Goal: Task Accomplishment & Management: Use online tool/utility

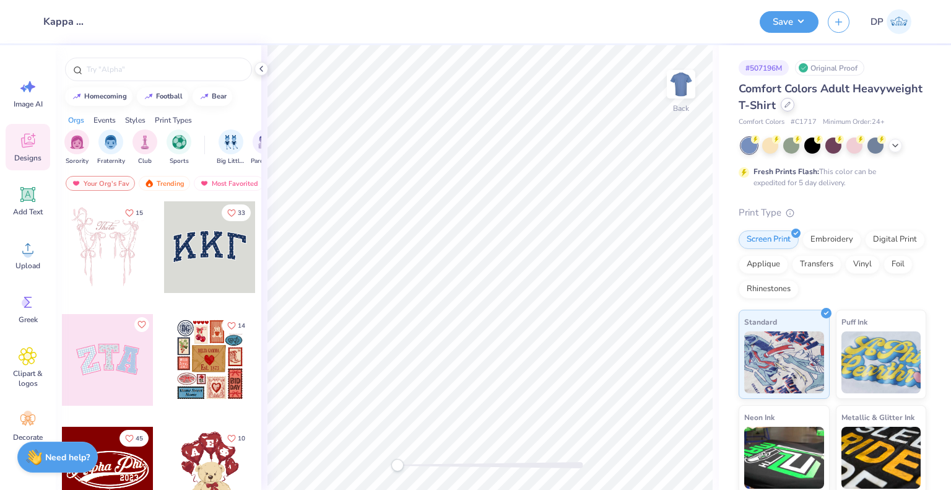
click at [791, 102] on icon at bounding box center [787, 105] width 6 height 6
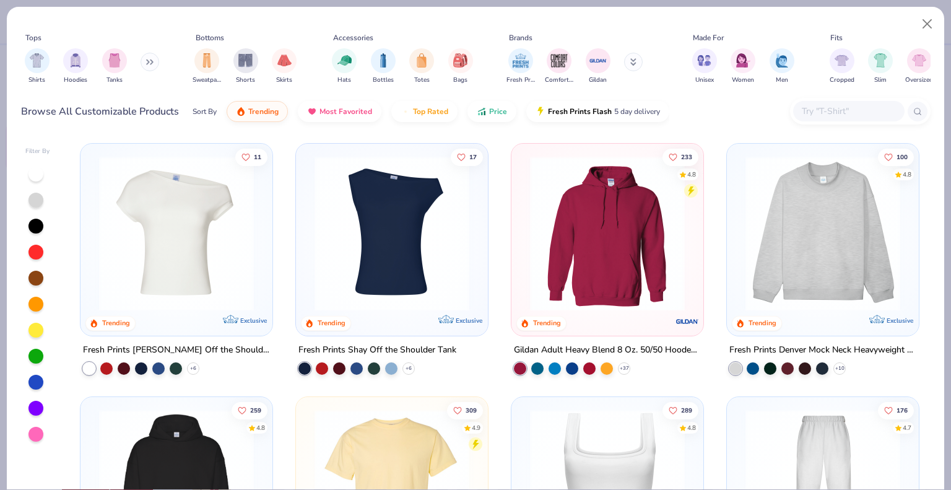
click at [816, 111] on input "text" at bounding box center [848, 111] width 95 height 14
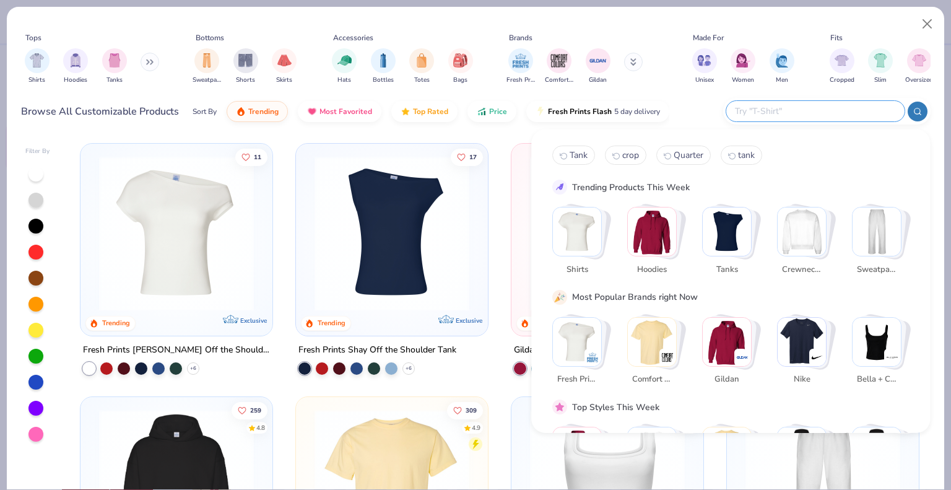
paste input "43011"
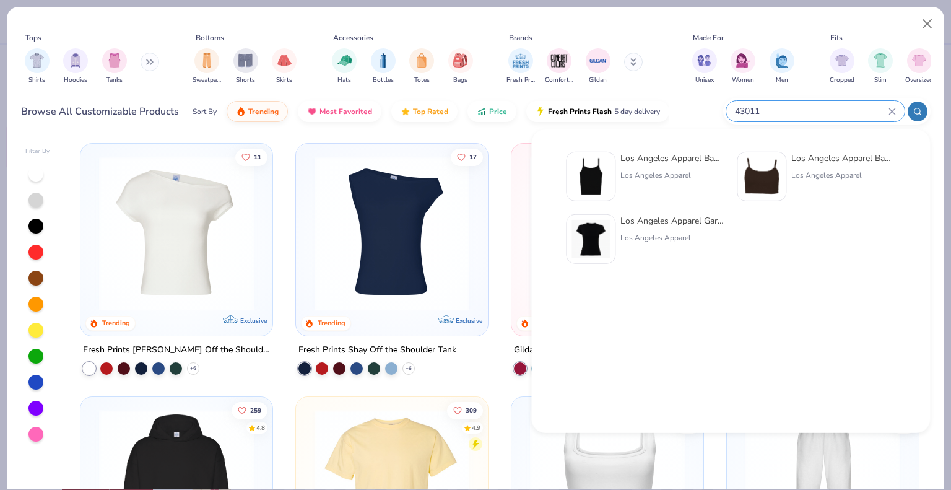
type input "43011"
click at [651, 165] on div "Los Angeles Apparel Baby Rib Spaghetti Tank Los Angeles Apparel" at bounding box center [672, 177] width 104 height 50
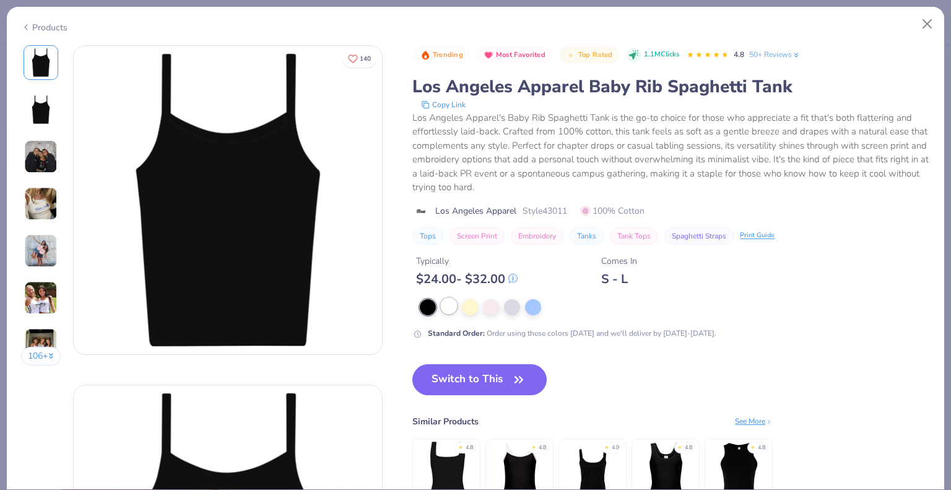
click at [447, 304] on div at bounding box center [449, 306] width 16 height 16
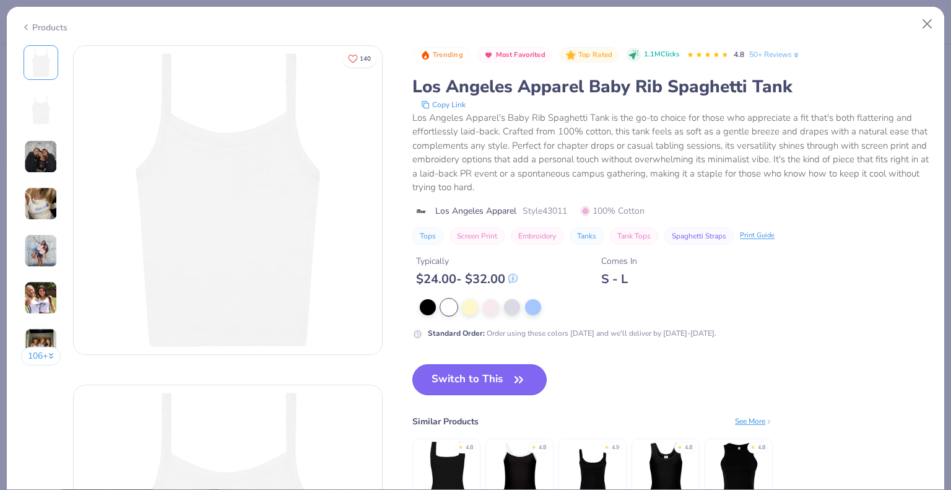
click at [493, 383] on button "Switch to This" at bounding box center [479, 379] width 134 height 31
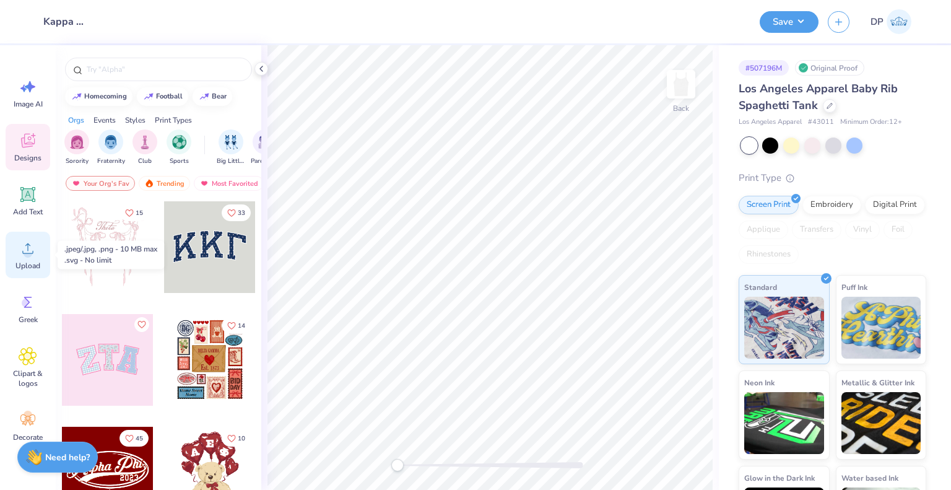
click at [23, 252] on icon at bounding box center [28, 248] width 19 height 19
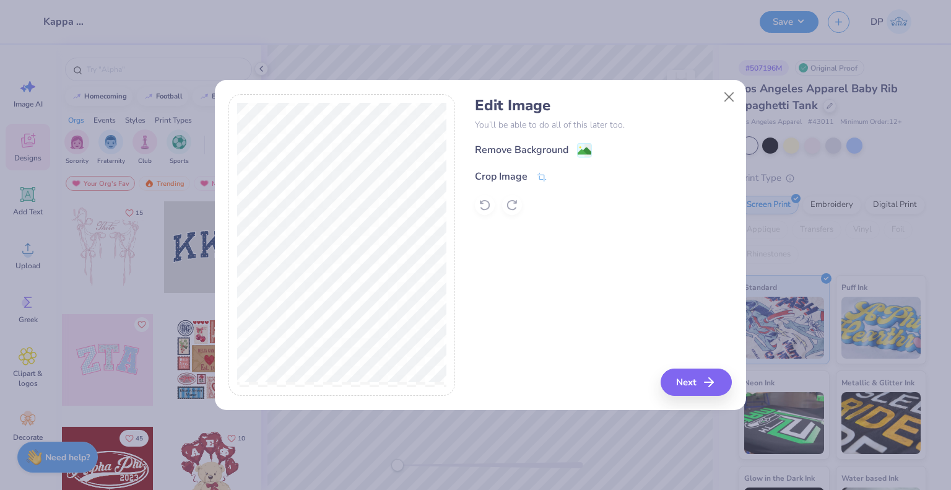
click at [555, 148] on div "Remove Background" at bounding box center [521, 149] width 93 height 15
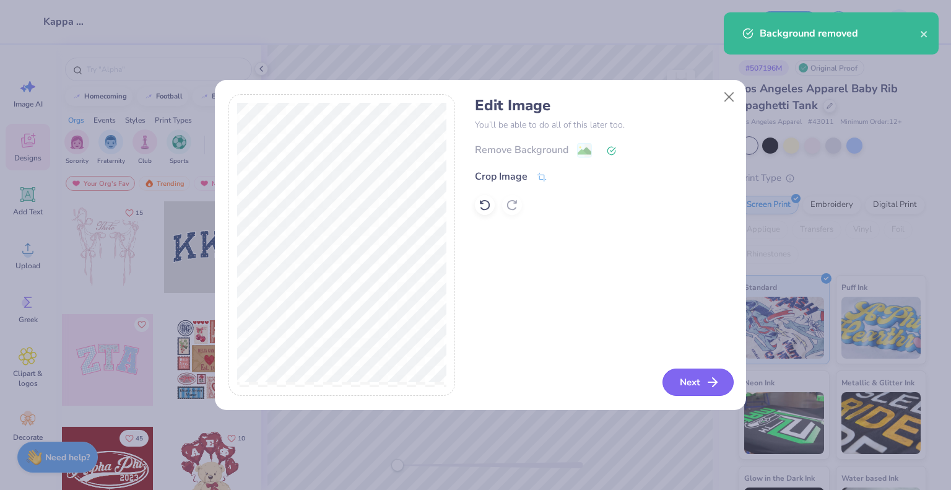
click at [681, 383] on button "Next" at bounding box center [697, 381] width 71 height 27
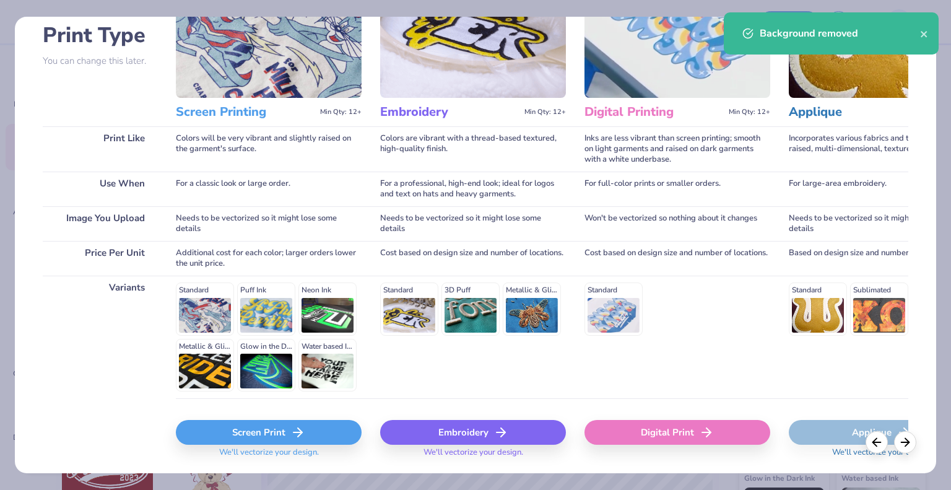
scroll to position [127, 0]
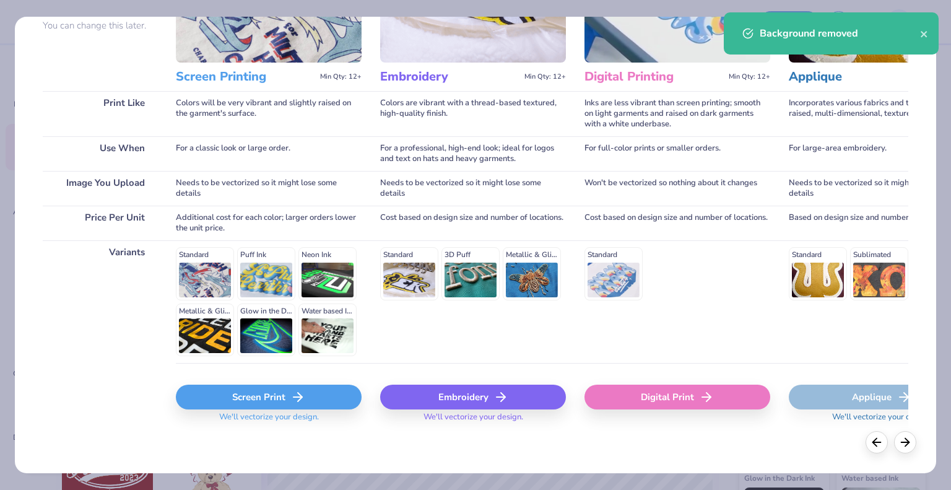
click at [292, 396] on icon at bounding box center [297, 396] width 15 height 15
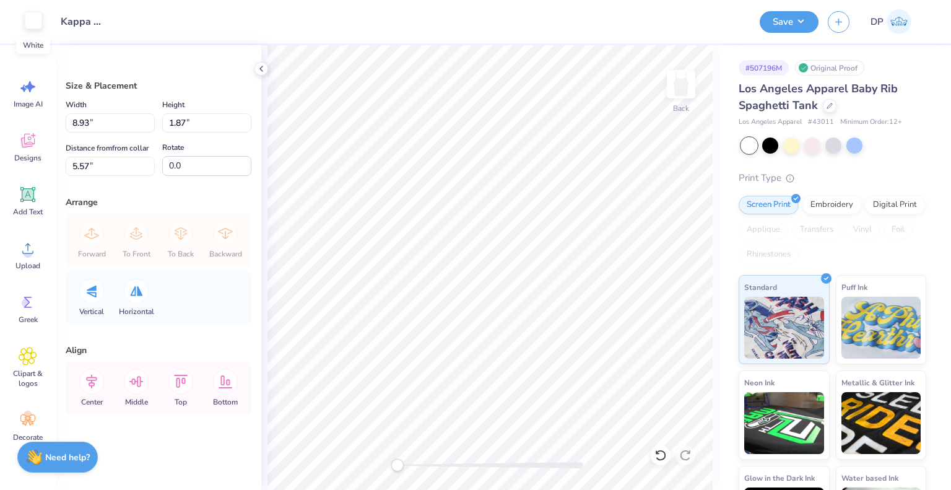
click at [31, 25] on div at bounding box center [33, 20] width 17 height 17
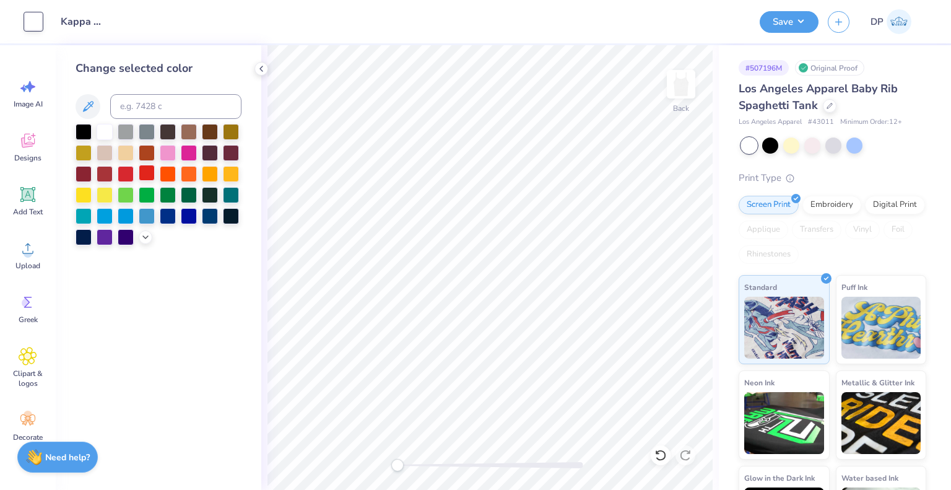
click at [144, 170] on div at bounding box center [147, 173] width 16 height 16
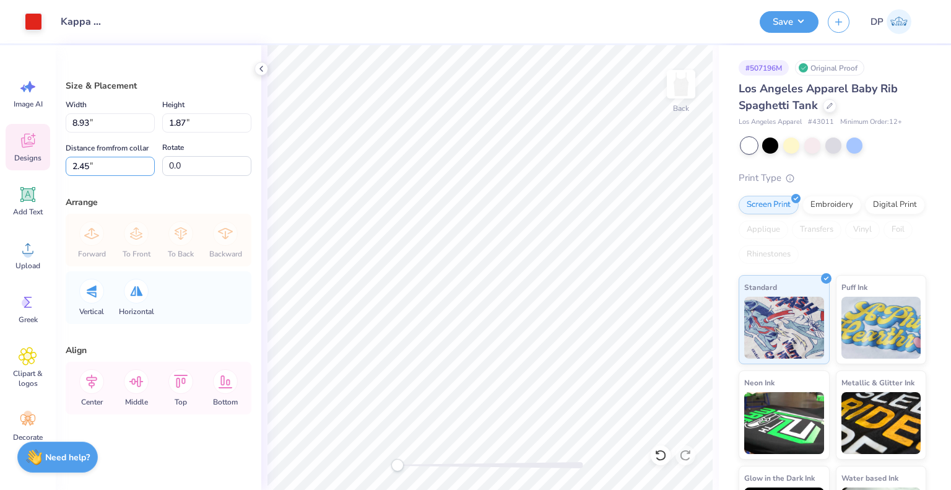
drag, startPoint x: 63, startPoint y: 167, endPoint x: 41, endPoint y: 168, distance: 21.7
click at [41, 168] on div "Art colors Design Title Kappa Merch Save DP Image AI Designs Add Text Upload Gr…" at bounding box center [475, 245] width 951 height 490
type input "2"
drag, startPoint x: 114, startPoint y: 121, endPoint x: 51, endPoint y: 124, distance: 62.6
click at [51, 124] on div "Art colors Design Title Kappa Merch Save DP Image AI Designs Add Text Upload Gr…" at bounding box center [475, 245] width 951 height 490
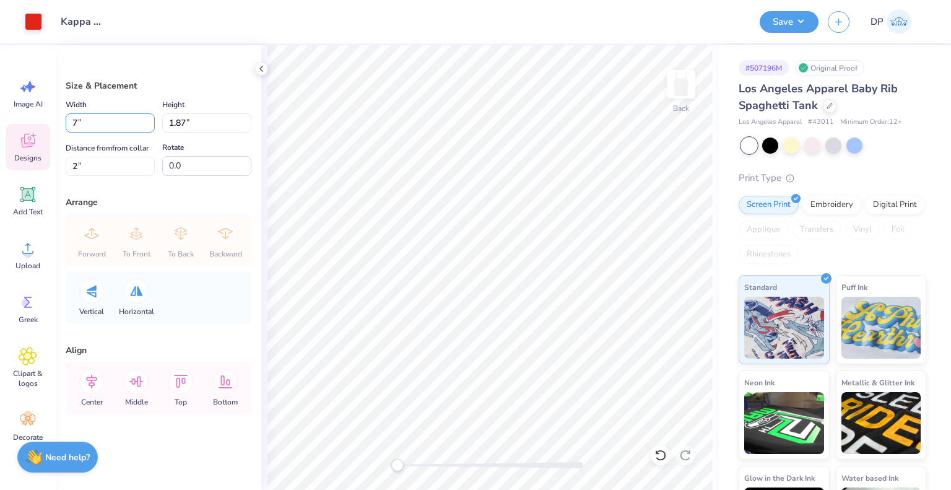
type input "7.00"
type input "1.47"
type input "2.20"
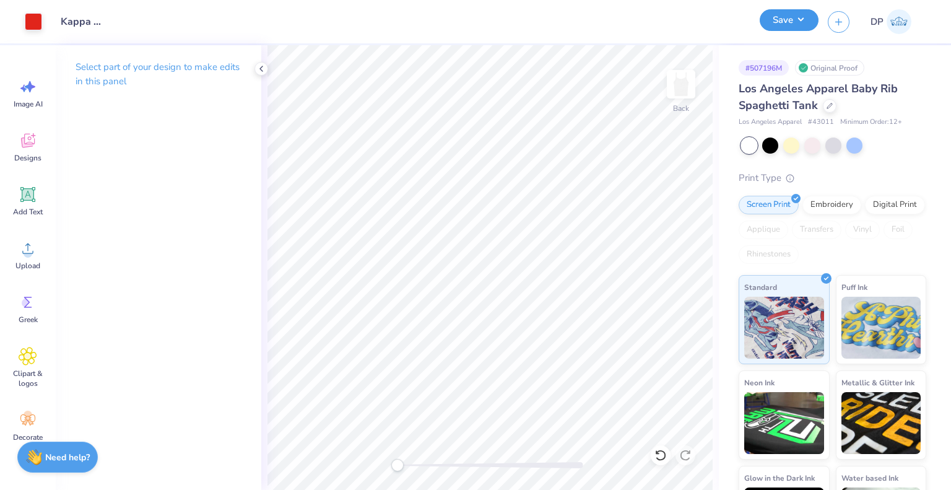
click at [797, 20] on button "Save" at bounding box center [789, 20] width 59 height 22
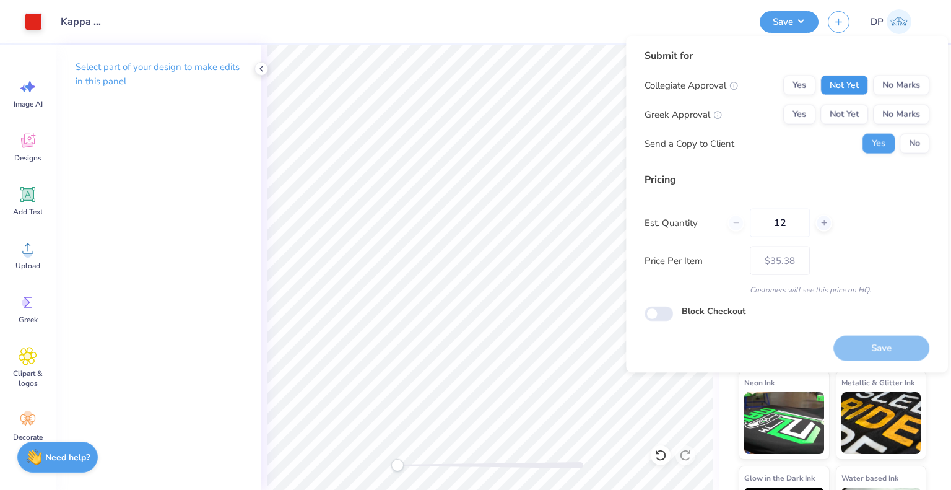
click at [862, 84] on button "Not Yet" at bounding box center [844, 86] width 48 height 20
click at [862, 127] on div "Collegiate Approval Yes Not Yet No Marks Greek Approval Yes Not Yet No Marks Se…" at bounding box center [786, 115] width 285 height 78
click at [849, 118] on button "Not Yet" at bounding box center [844, 115] width 48 height 20
drag, startPoint x: 766, startPoint y: 230, endPoint x: 734, endPoint y: 232, distance: 31.7
click at [735, 232] on div "12" at bounding box center [779, 223] width 105 height 28
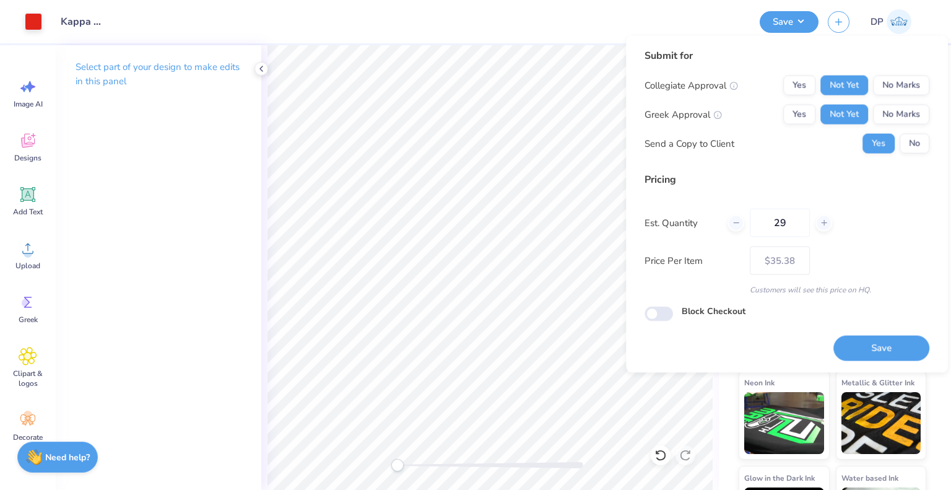
type input "29"
click at [889, 341] on button "Save" at bounding box center [881, 347] width 96 height 25
type input "– –"
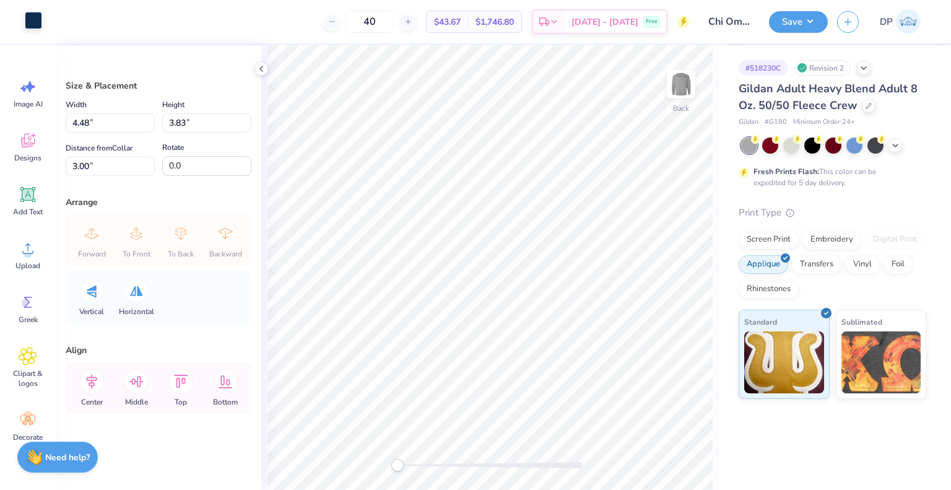
click at [38, 19] on div at bounding box center [33, 20] width 17 height 17
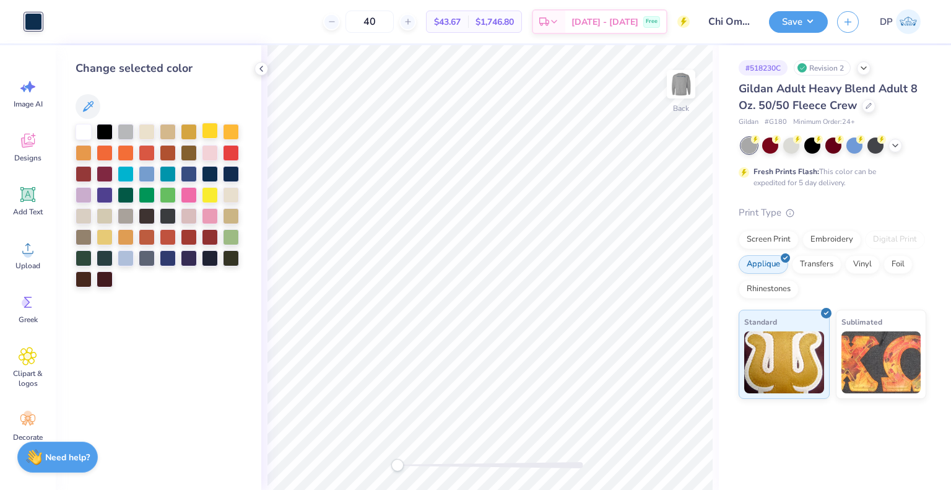
click at [207, 129] on div at bounding box center [210, 131] width 16 height 16
click at [149, 185] on div at bounding box center [159, 205] width 166 height 163
click at [149, 190] on div at bounding box center [147, 194] width 16 height 16
click at [227, 152] on div at bounding box center [231, 152] width 16 height 16
click at [215, 238] on div at bounding box center [210, 236] width 16 height 16
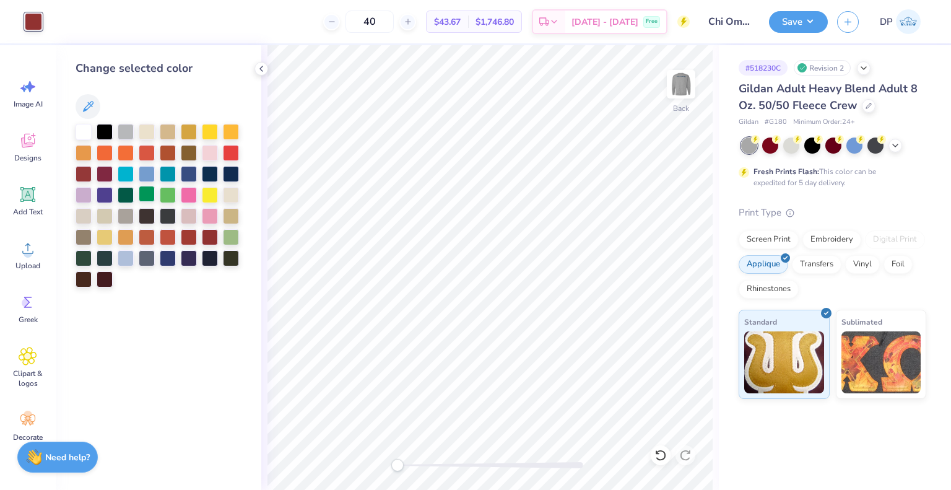
click at [146, 192] on div at bounding box center [147, 194] width 16 height 16
click at [124, 194] on div at bounding box center [126, 194] width 16 height 16
click at [770, 147] on div at bounding box center [770, 144] width 16 height 16
click at [189, 128] on div at bounding box center [189, 131] width 16 height 16
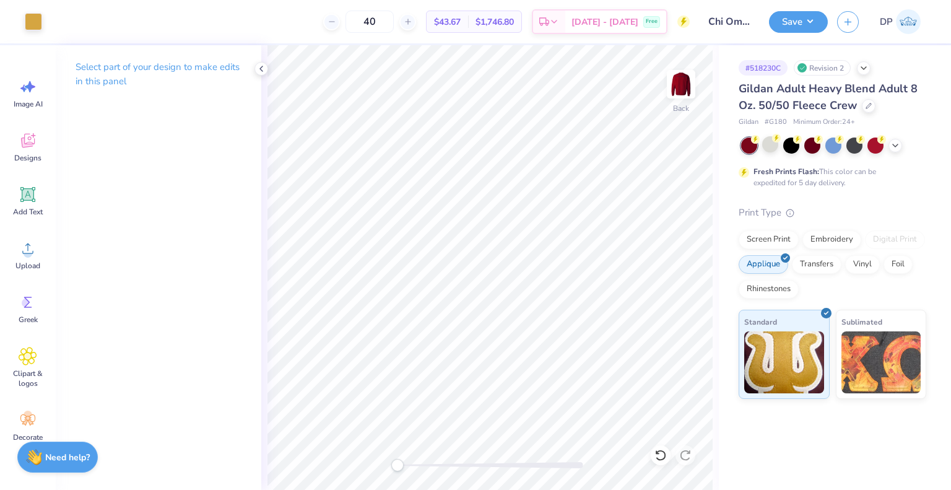
click at [778, 123] on span "# G180" at bounding box center [776, 122] width 22 height 11
click at [866, 103] on icon at bounding box center [869, 105] width 6 height 6
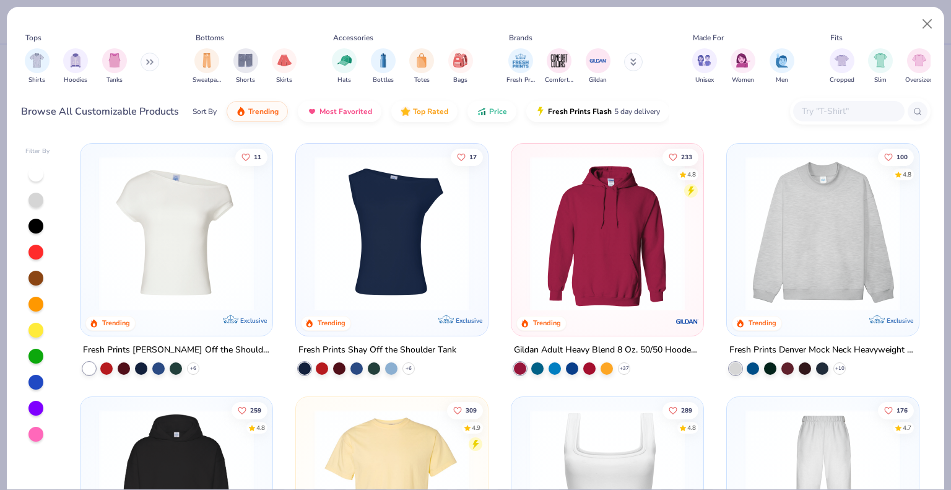
click at [820, 115] on input "text" at bounding box center [848, 111] width 95 height 14
paste input "PC78"
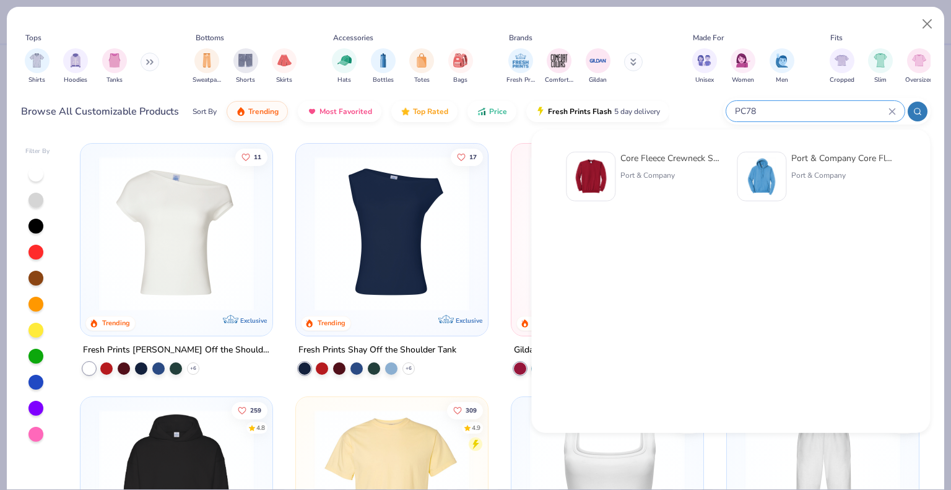
type input "PC78"
click at [646, 175] on div "Port & Company" at bounding box center [672, 175] width 104 height 11
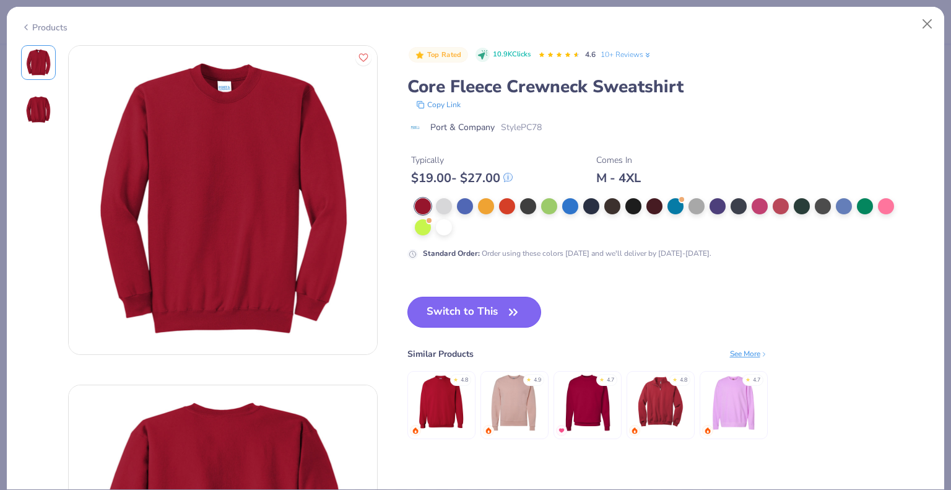
click at [501, 302] on button "Switch to This" at bounding box center [474, 312] width 134 height 31
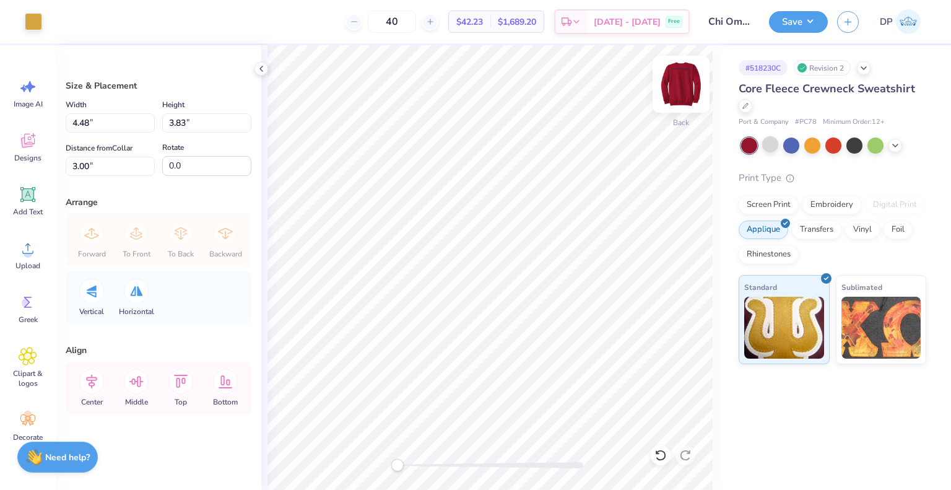
type input "4.08"
type input "3.49"
type input "4.29"
type input "3.66"
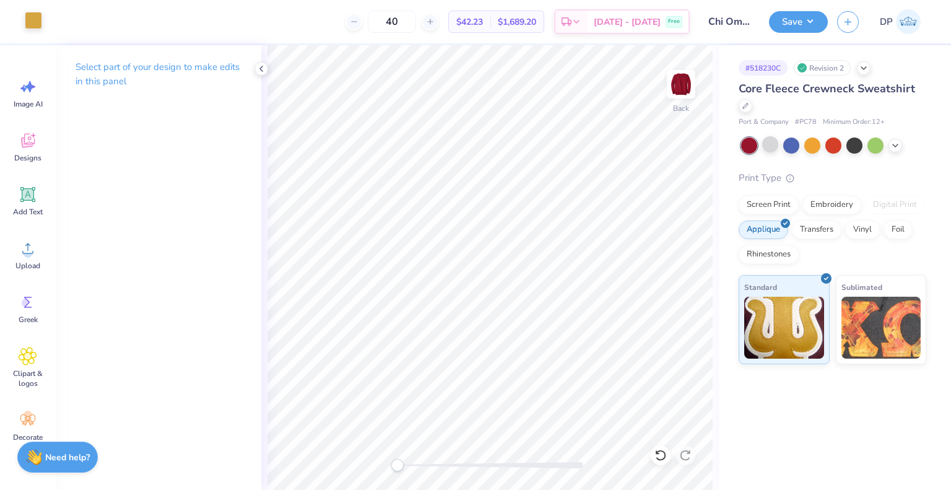
click at [38, 19] on div at bounding box center [33, 20] width 17 height 17
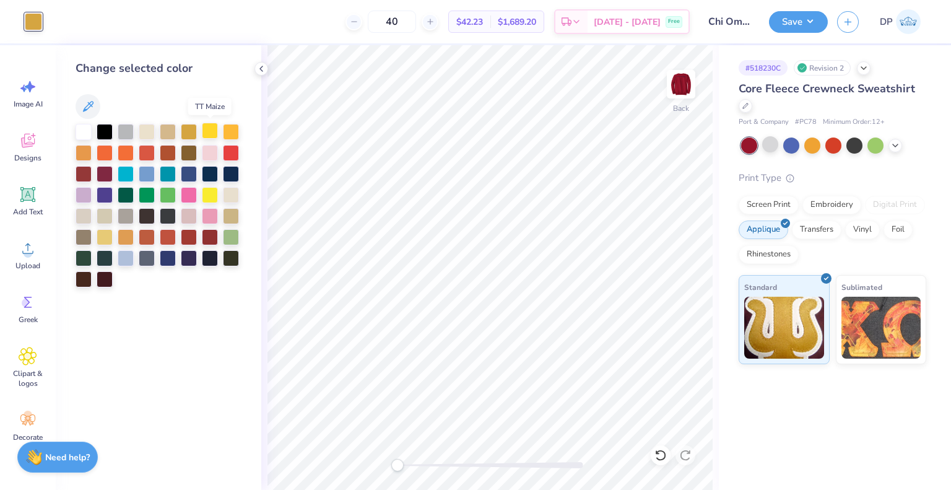
click at [210, 134] on div at bounding box center [210, 131] width 16 height 16
click at [192, 131] on div at bounding box center [189, 131] width 16 height 16
click at [209, 194] on div at bounding box center [210, 194] width 16 height 16
click at [109, 238] on div at bounding box center [105, 236] width 16 height 16
click at [38, 20] on div at bounding box center [33, 21] width 17 height 17
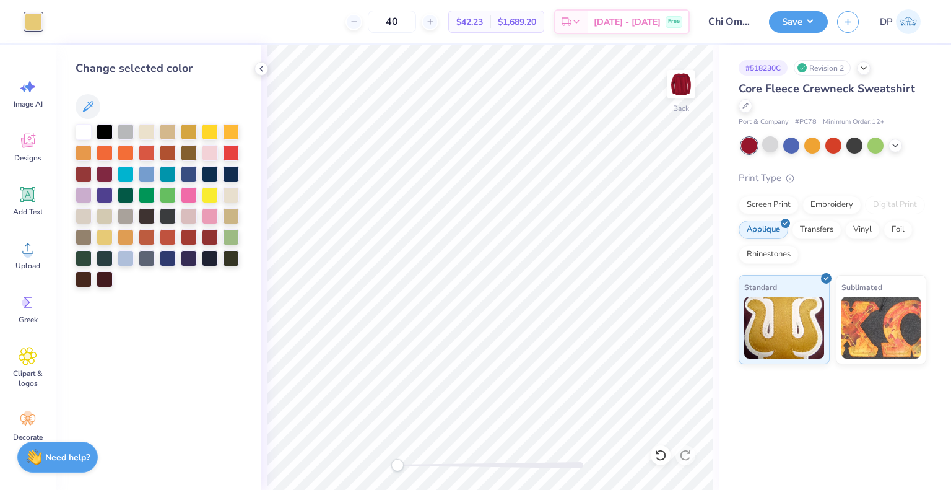
click at [32, 34] on div "Art colors" at bounding box center [21, 21] width 42 height 43
click at [90, 105] on icon at bounding box center [88, 106] width 11 height 11
click at [259, 67] on icon at bounding box center [261, 69] width 10 height 10
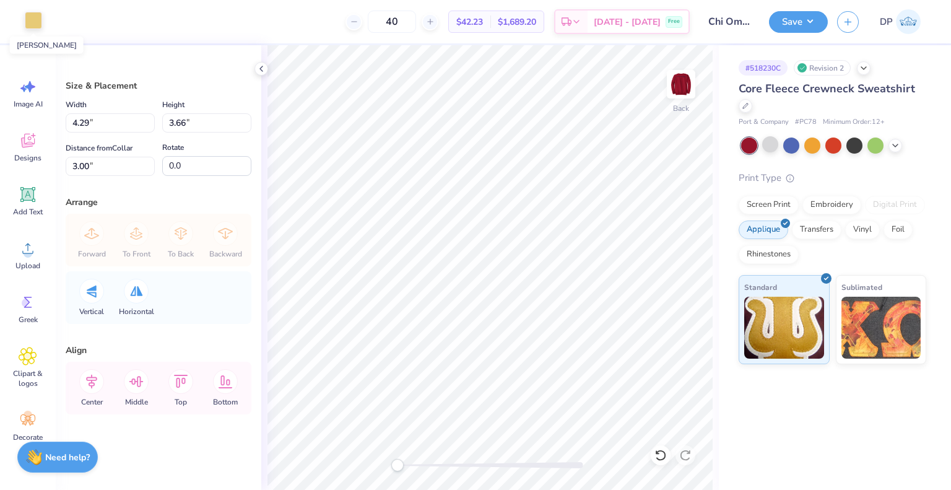
click at [33, 22] on div at bounding box center [33, 20] width 17 height 17
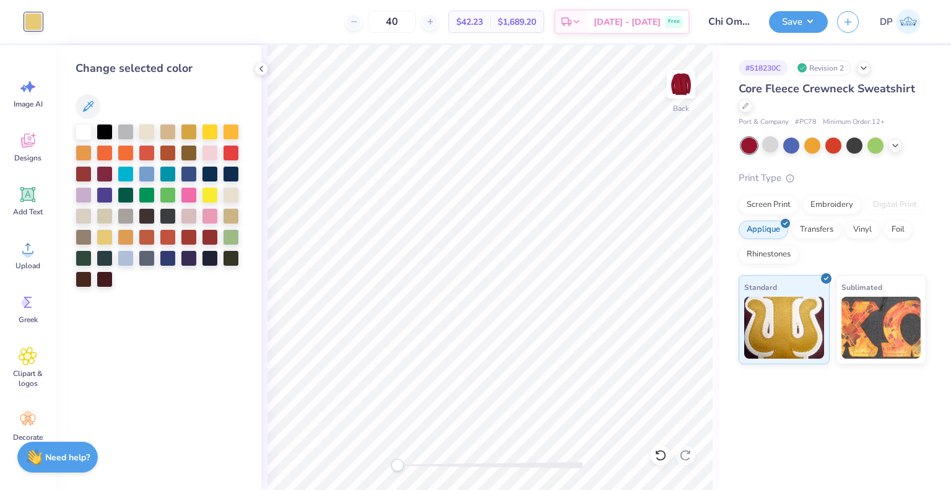
click at [159, 99] on div at bounding box center [159, 106] width 166 height 25
click at [30, 19] on div at bounding box center [33, 21] width 17 height 17
click at [29, 97] on div "Image AI" at bounding box center [28, 93] width 45 height 46
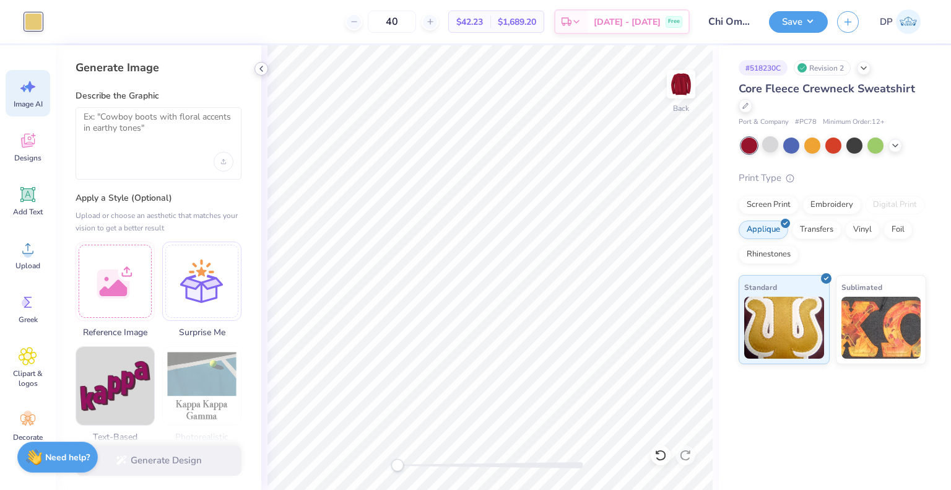
click at [263, 68] on icon at bounding box center [261, 69] width 10 height 10
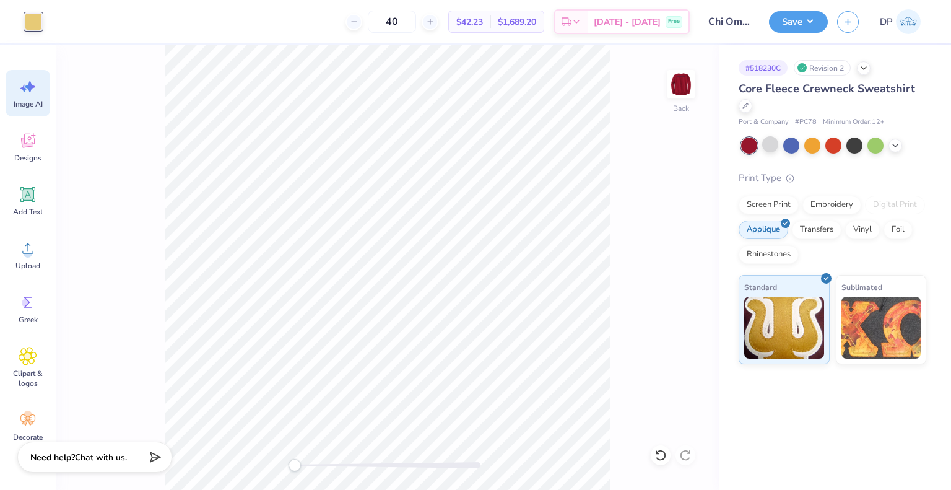
click at [37, 23] on div at bounding box center [33, 21] width 17 height 17
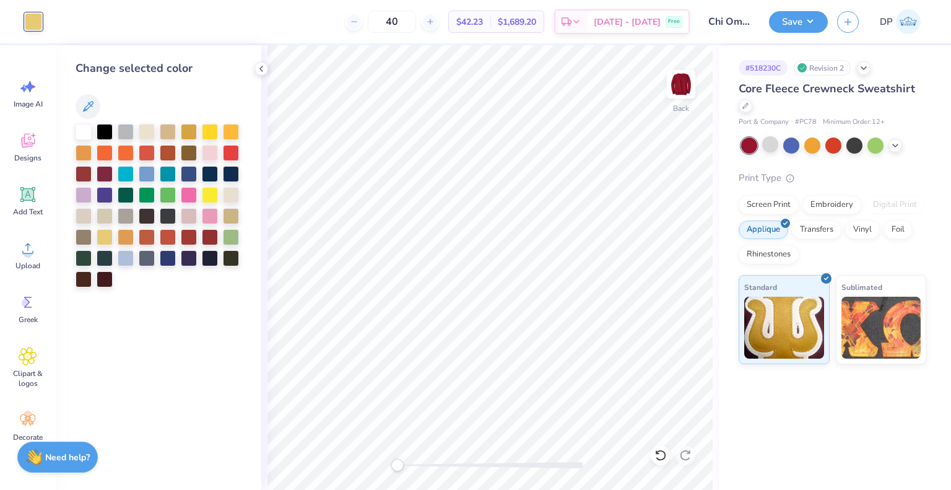
click at [186, 95] on div at bounding box center [159, 106] width 166 height 25
click at [215, 134] on div at bounding box center [210, 131] width 16 height 16
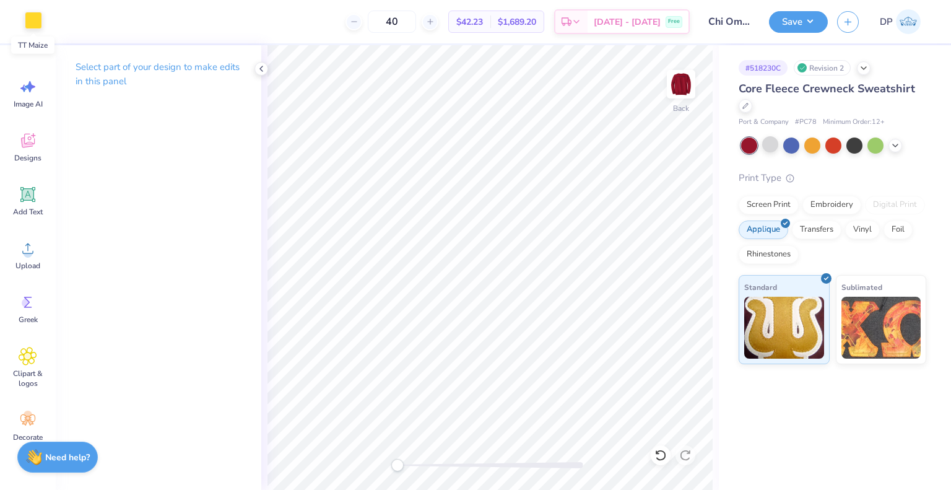
click at [40, 22] on div at bounding box center [33, 20] width 17 height 17
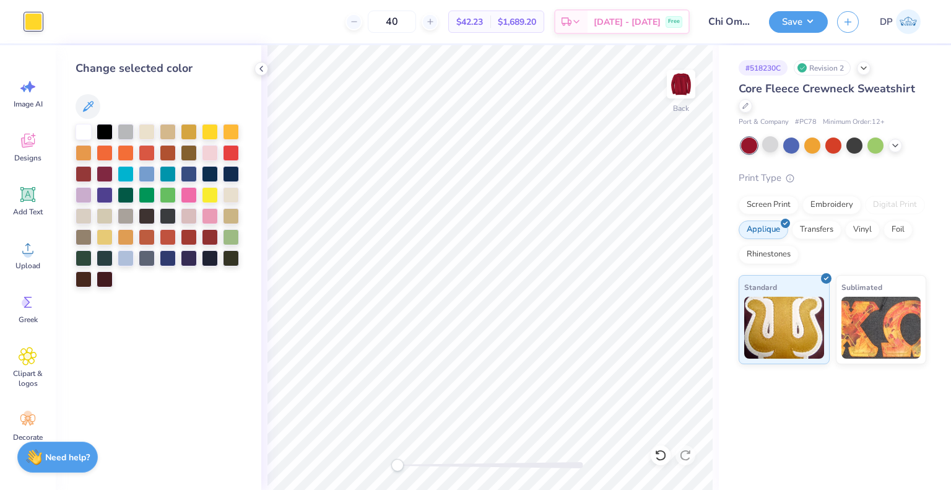
click at [169, 106] on div at bounding box center [159, 106] width 166 height 25
click at [210, 238] on div at bounding box center [210, 236] width 16 height 16
drag, startPoint x: 209, startPoint y: 133, endPoint x: 199, endPoint y: 132, distance: 9.9
click at [209, 132] on div at bounding box center [210, 132] width 16 height 16
click at [189, 129] on div at bounding box center [189, 131] width 16 height 16
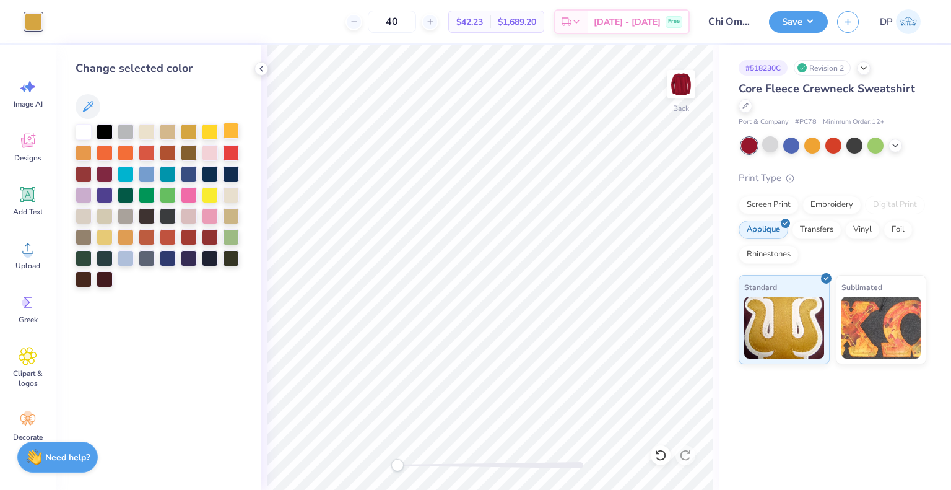
click at [225, 130] on div at bounding box center [231, 131] width 16 height 16
click at [789, 24] on button "Save" at bounding box center [798, 20] width 59 height 22
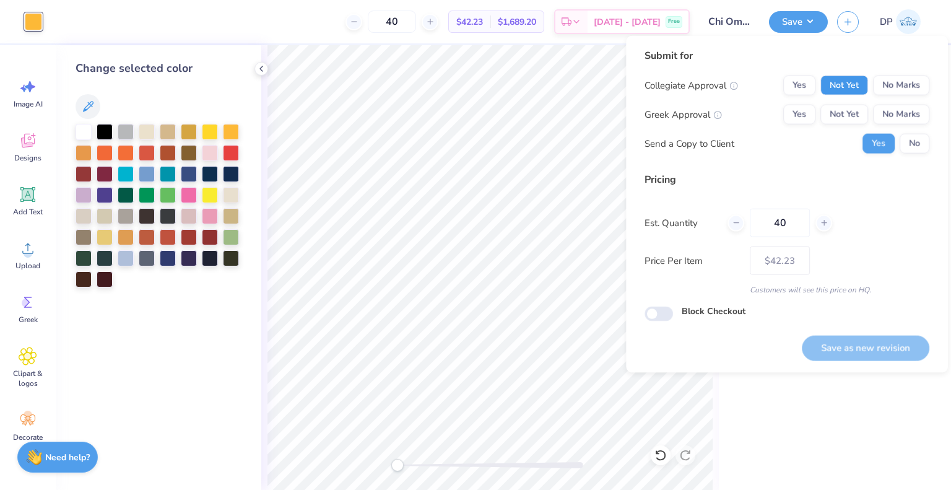
click at [848, 93] on button "Not Yet" at bounding box center [844, 86] width 48 height 20
drag, startPoint x: 851, startPoint y: 115, endPoint x: 858, endPoint y: 175, distance: 61.1
click at [851, 115] on button "Not Yet" at bounding box center [844, 115] width 48 height 20
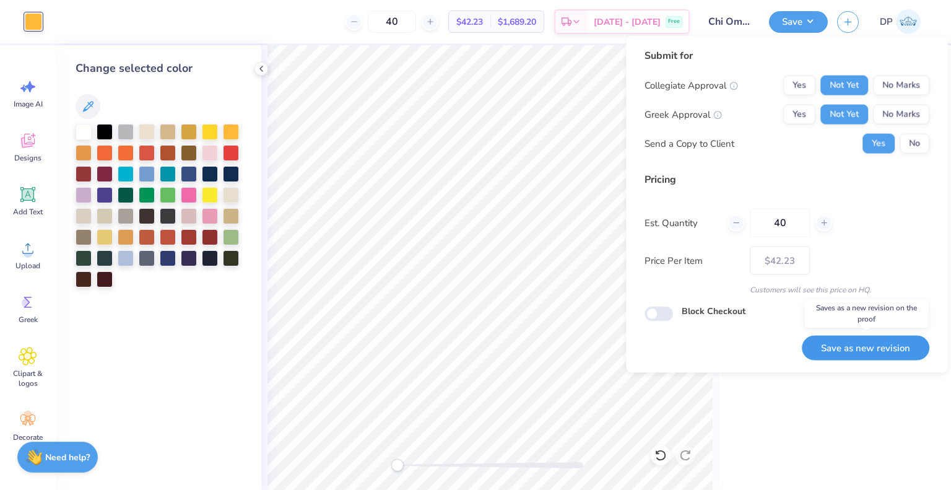
click at [872, 341] on button "Save as new revision" at bounding box center [866, 347] width 128 height 25
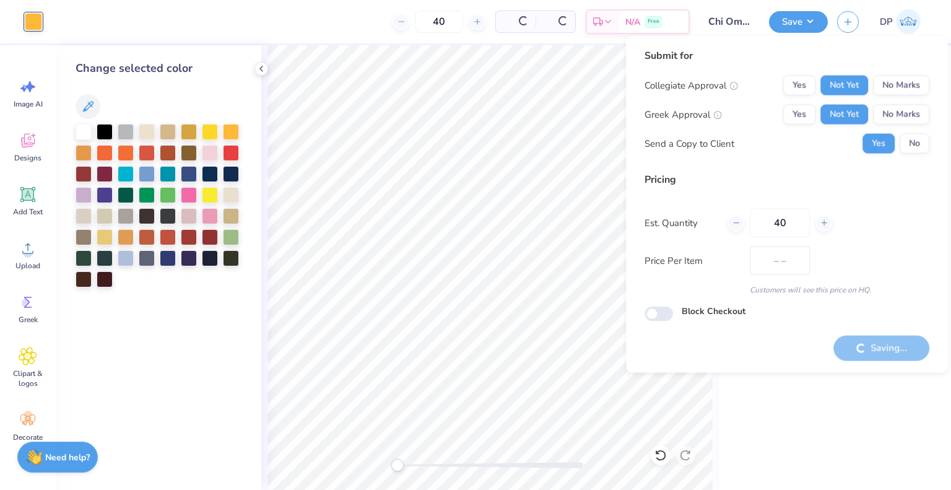
type input "$42.23"
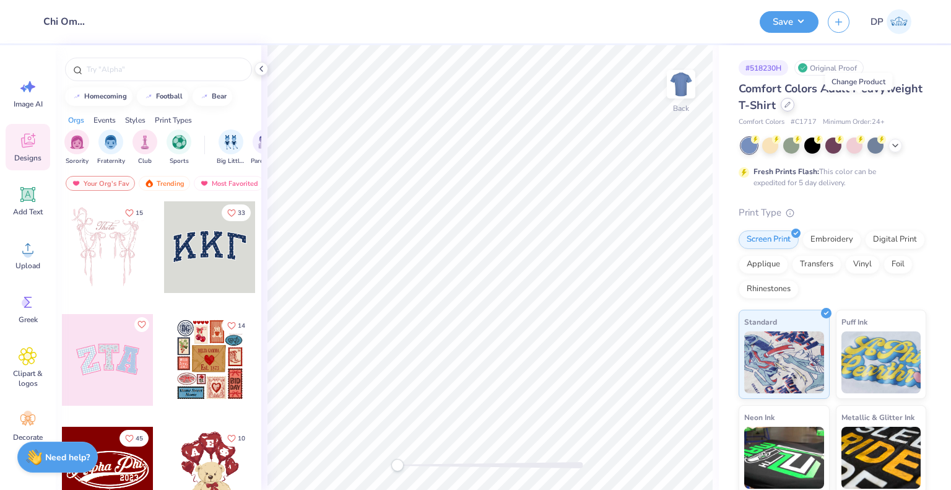
click at [790, 106] on icon at bounding box center [787, 104] width 5 height 5
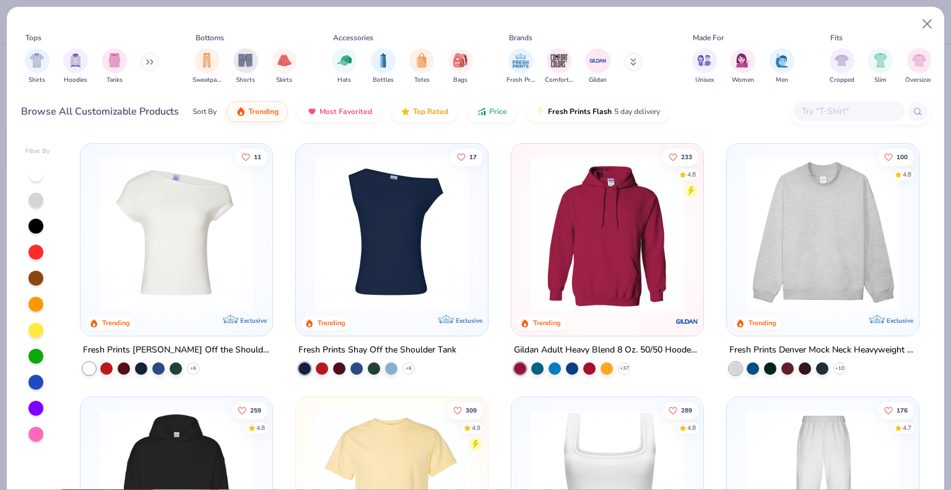
click at [817, 118] on input "text" at bounding box center [848, 111] width 95 height 14
paste input "PC78PSale"
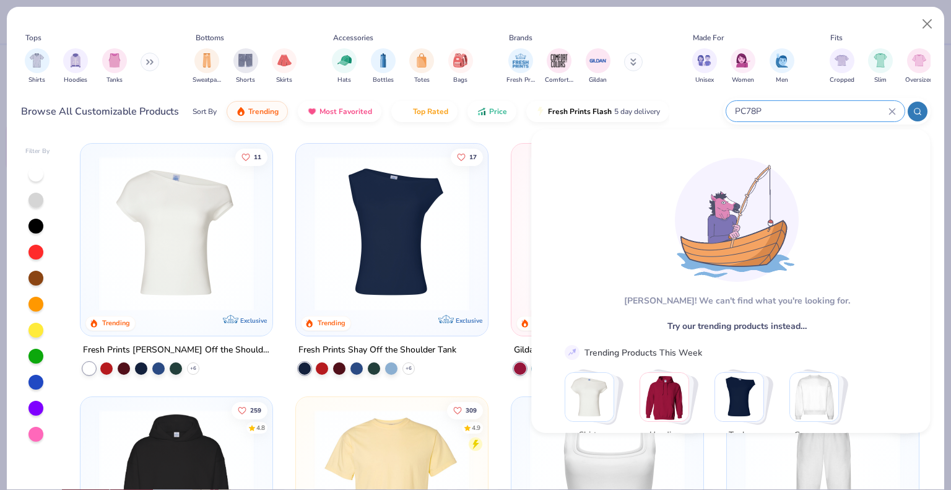
type input "PC78P"
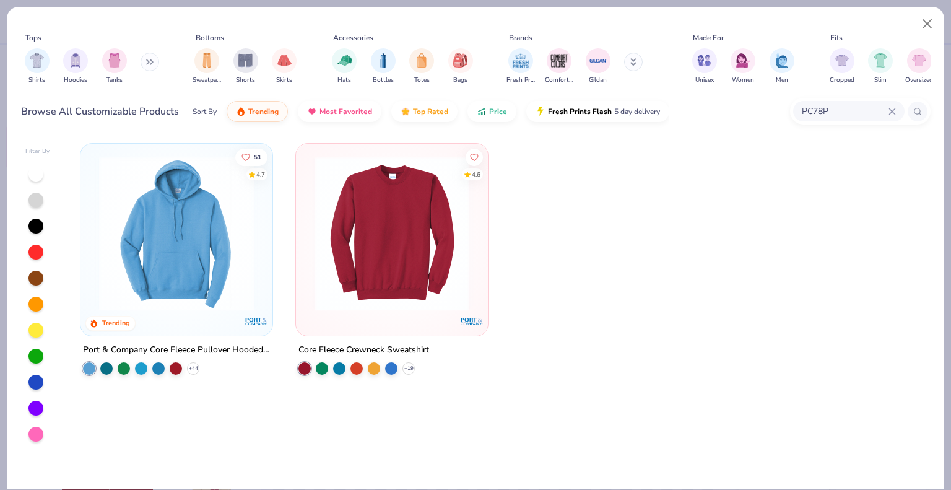
click at [505, 245] on div "51 4.7 Trending Port & Company Core Fleece Pullover Hooded Sweatshirt + 44 4.6 …" at bounding box center [499, 269] width 839 height 253
click at [464, 245] on img at bounding box center [391, 233] width 167 height 155
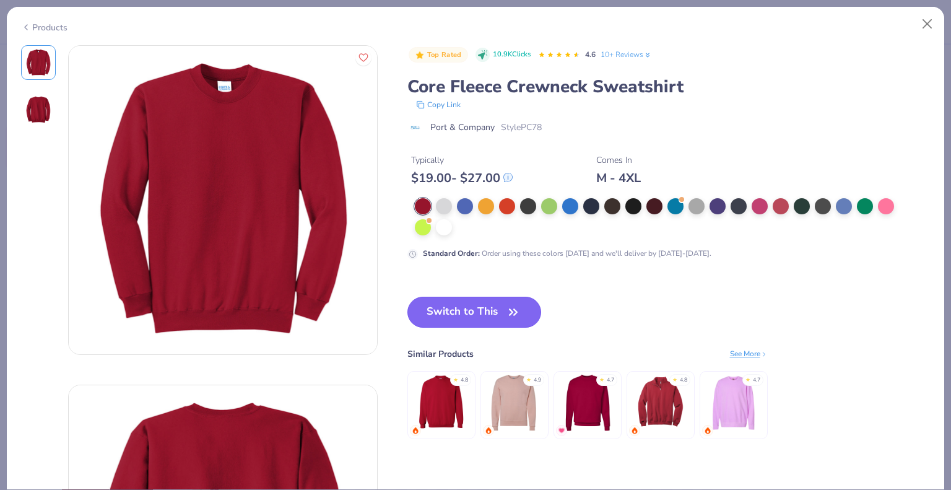
click at [505, 310] on icon "button" at bounding box center [513, 311] width 17 height 17
